Goal: Find contact information: Find contact information

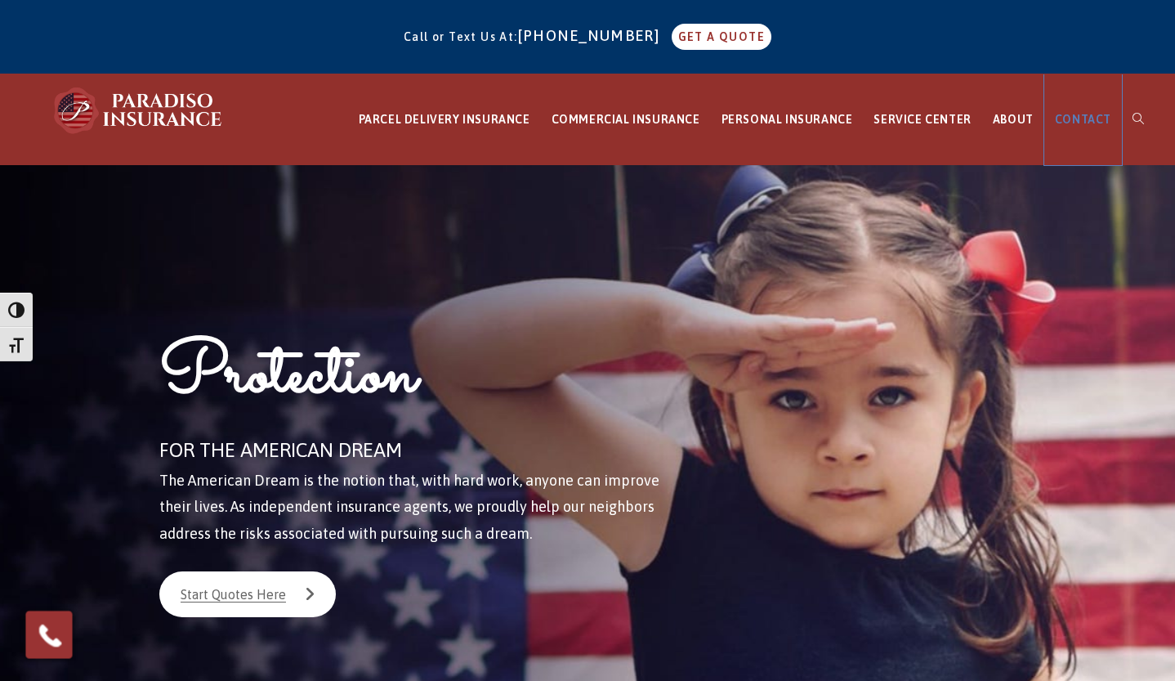
click at [1077, 119] on span "CONTACT" at bounding box center [1083, 119] width 56 height 13
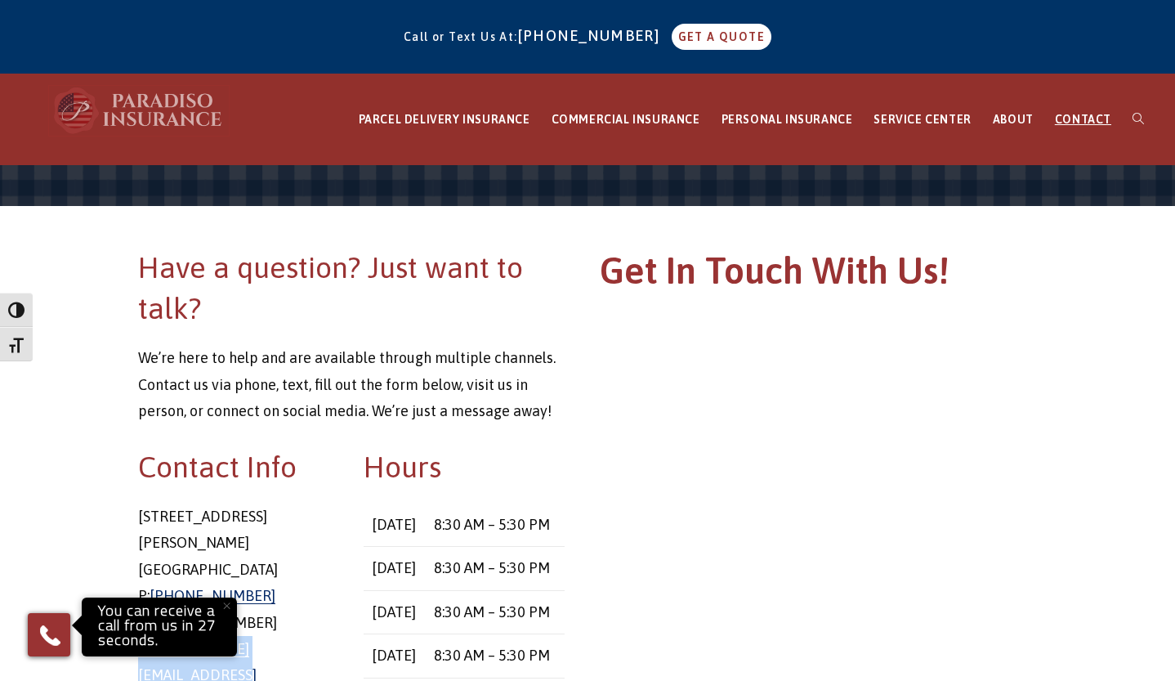
click at [140, 113] on img at bounding box center [139, 110] width 180 height 49
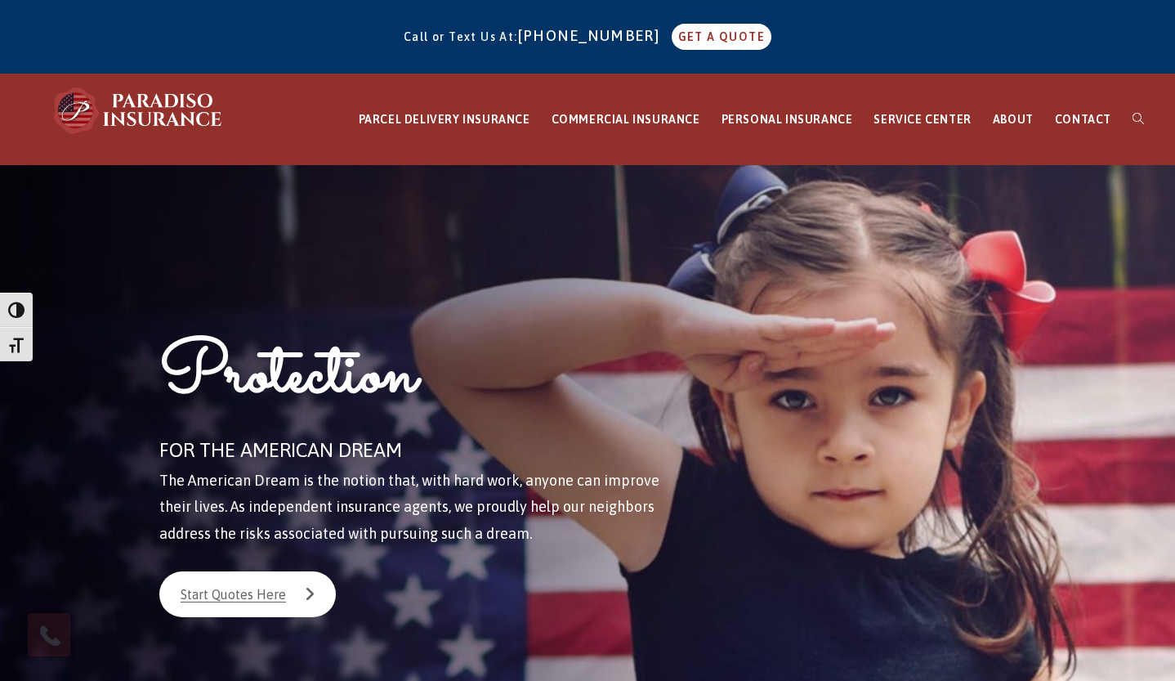
click at [557, 58] on div "Call or Text Us At: 860-684-5270 GET A QUOTE" at bounding box center [587, 37] width 1175 height 60
drag, startPoint x: 539, startPoint y: 37, endPoint x: 638, endPoint y: 35, distance: 99.7
click at [638, 35] on span "Call or Text Us At: 860-684-5270 GET A QUOTE" at bounding box center [588, 36] width 368 height 13
copy link "[PHONE_NUMBER]"
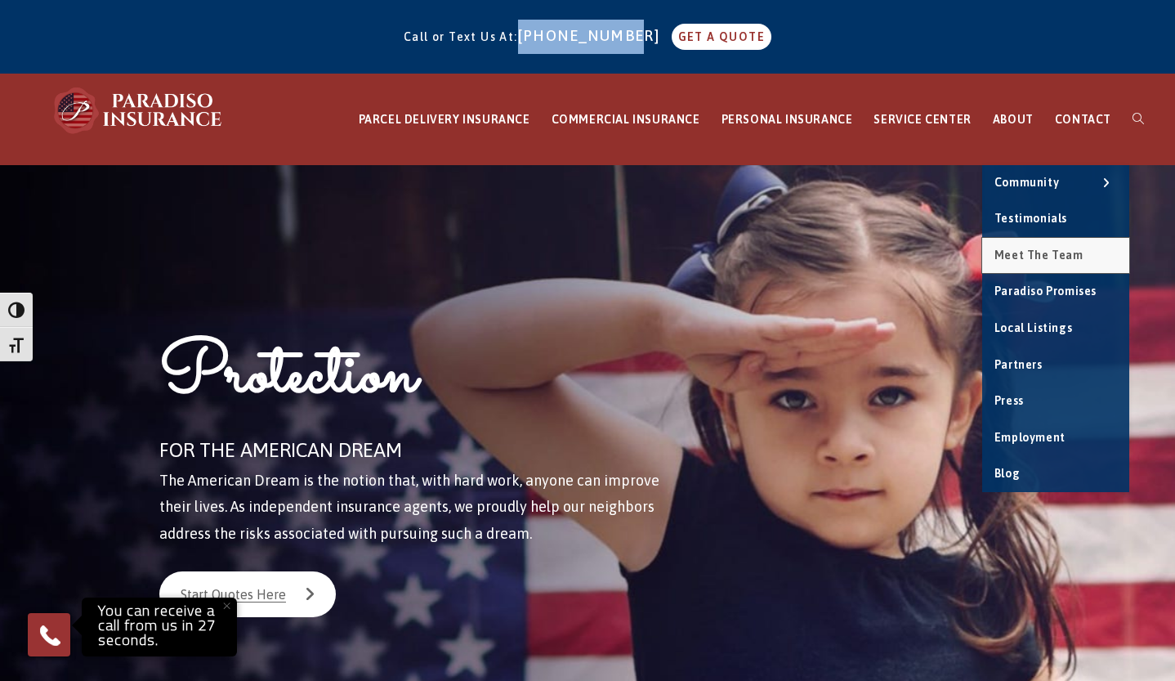
click at [1049, 257] on span "Meet the Team" at bounding box center [1039, 254] width 89 height 13
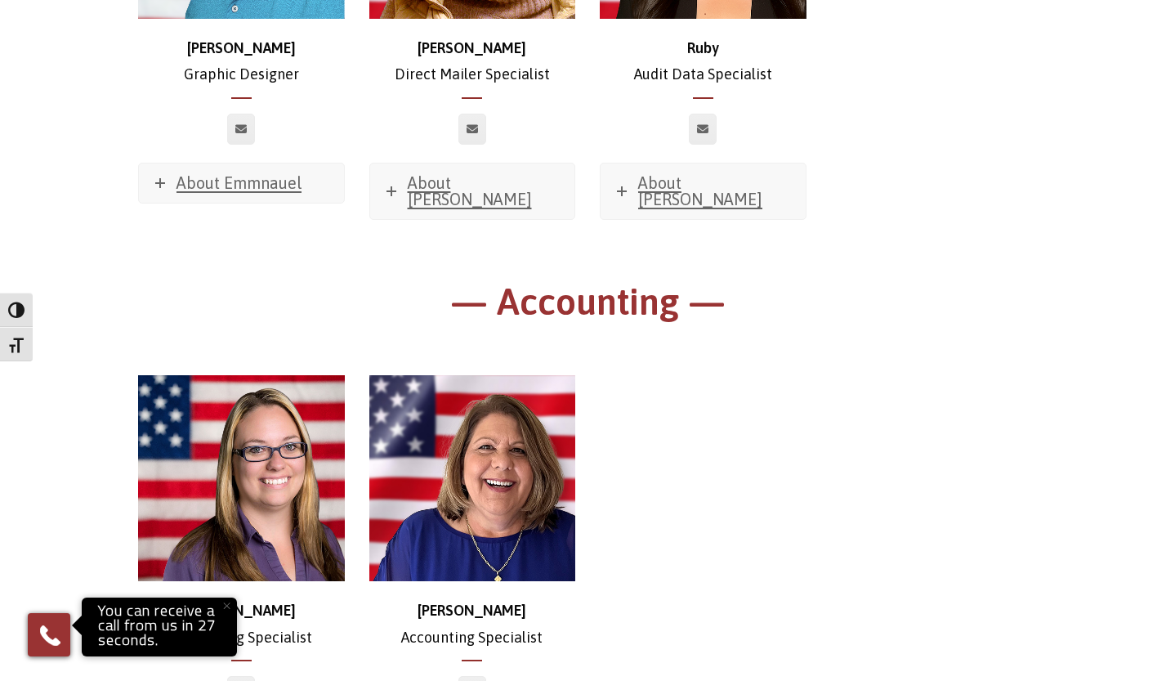
scroll to position [8961, 0]
